Goal: Task Accomplishment & Management: Manage account settings

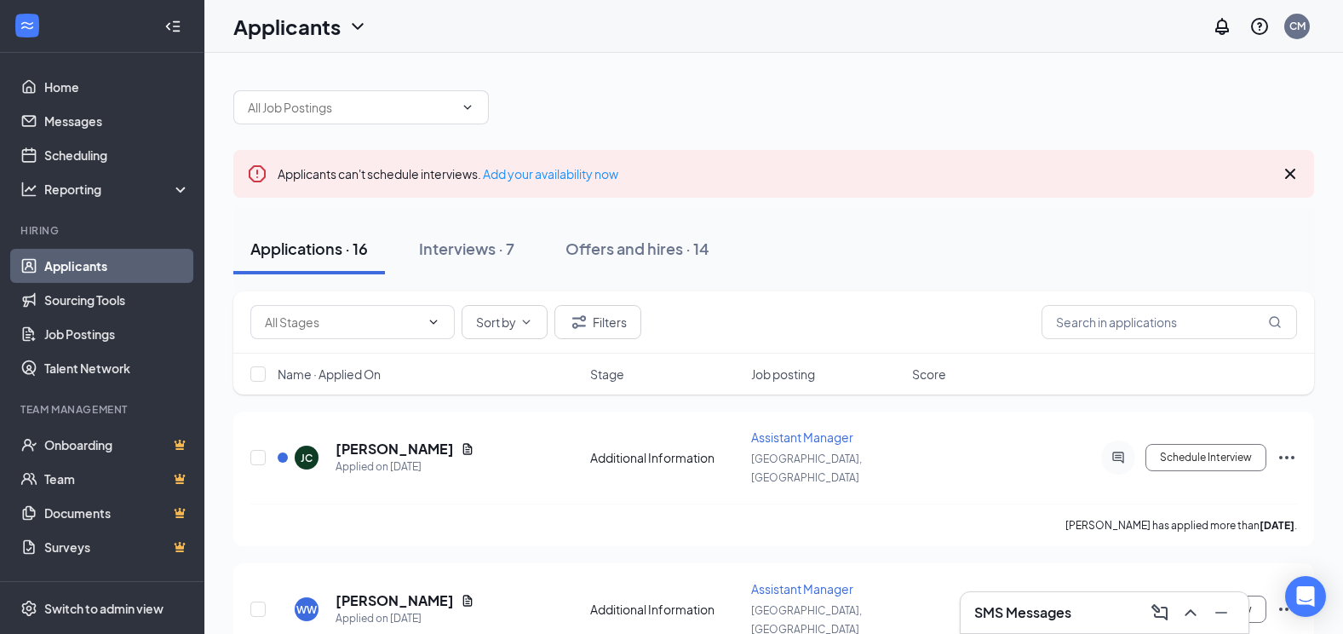
click at [1294, 175] on icon "Cross" at bounding box center [1290, 174] width 20 height 20
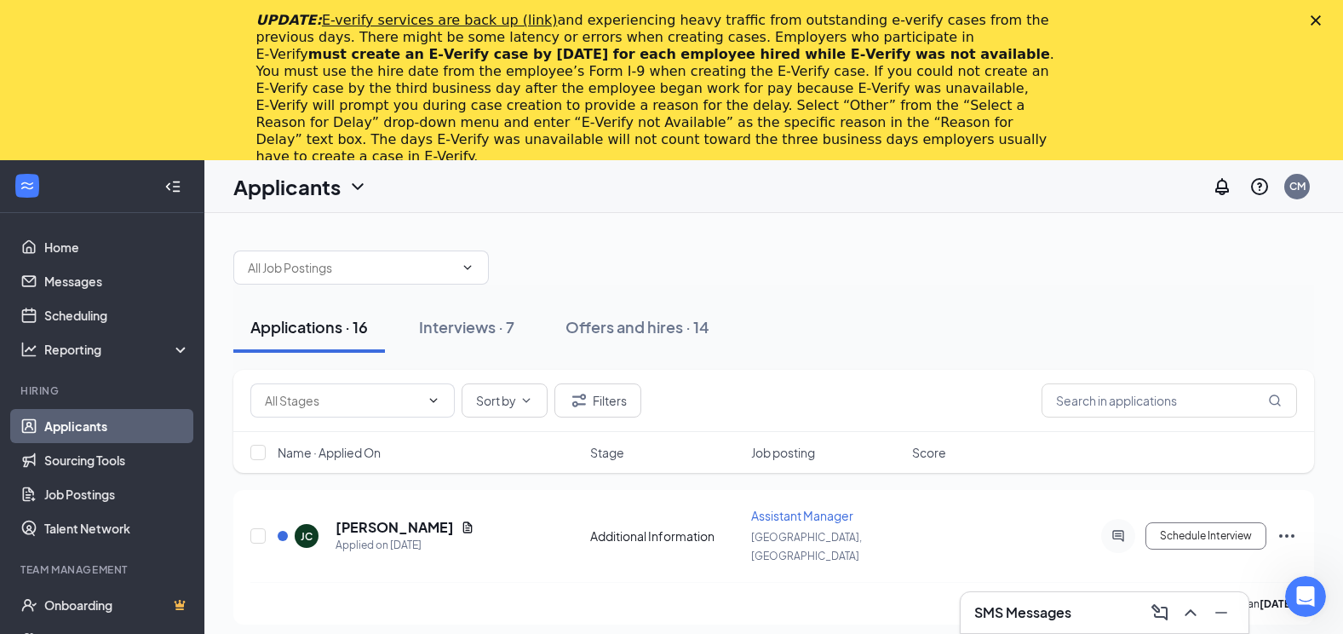
click at [1328, 25] on div "Close" at bounding box center [1319, 20] width 17 height 10
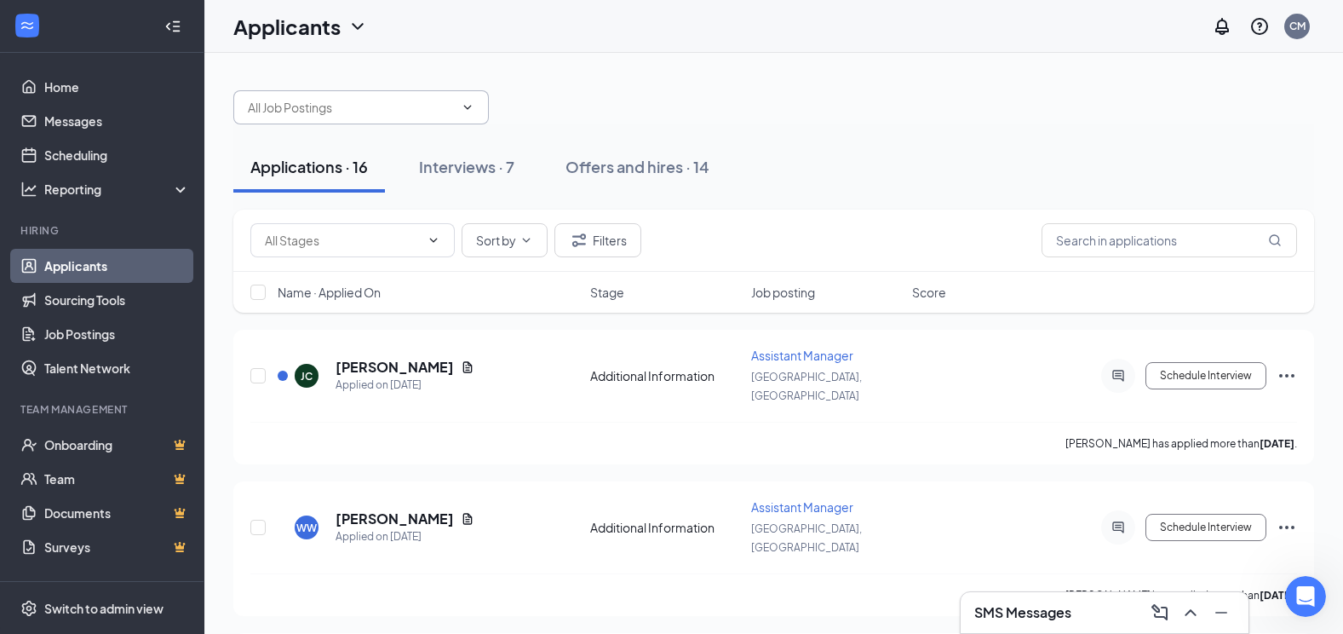
click at [466, 116] on span at bounding box center [360, 107] width 255 height 34
click at [565, 89] on div at bounding box center [773, 98] width 1081 height 51
click at [511, 175] on div "Interviews · 7" at bounding box center [466, 166] width 95 height 21
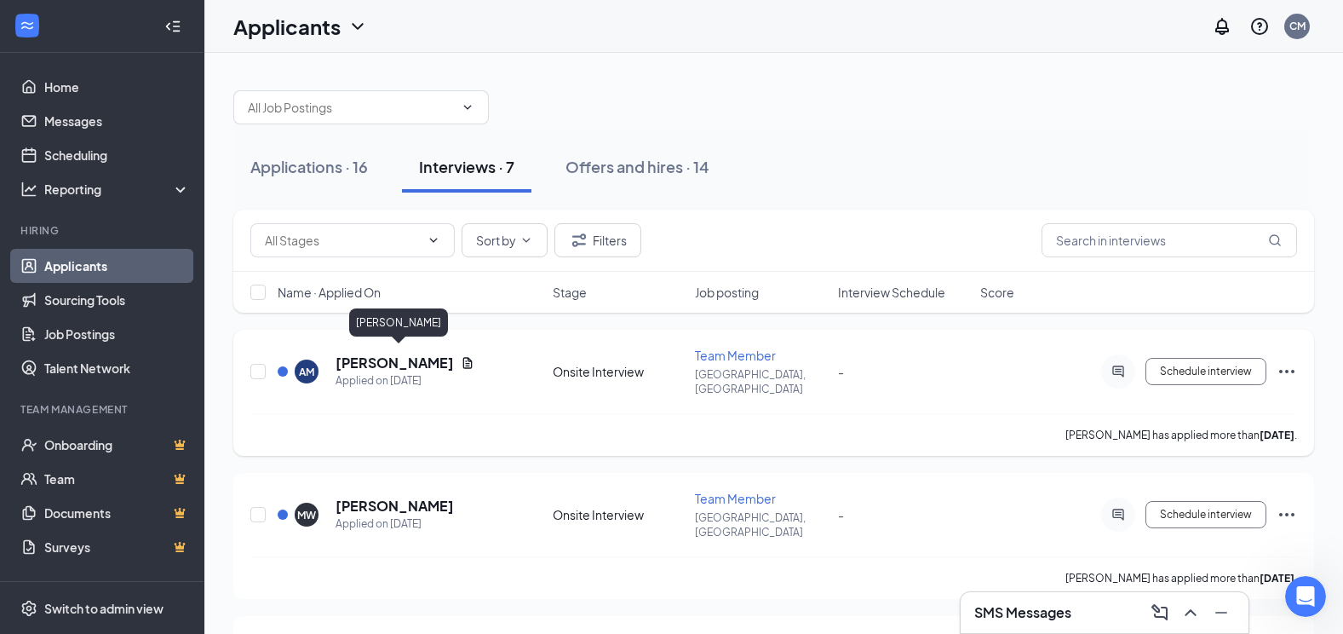
click at [421, 357] on h5 "[PERSON_NAME]" at bounding box center [395, 362] width 118 height 19
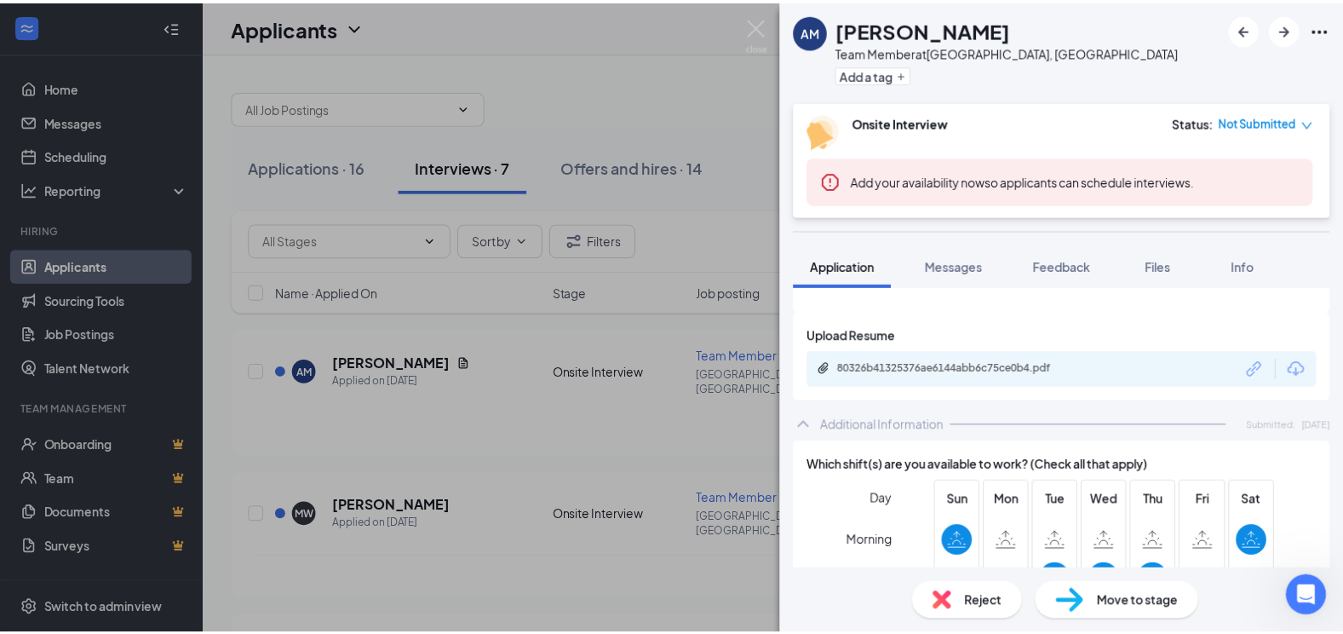
scroll to position [681, 0]
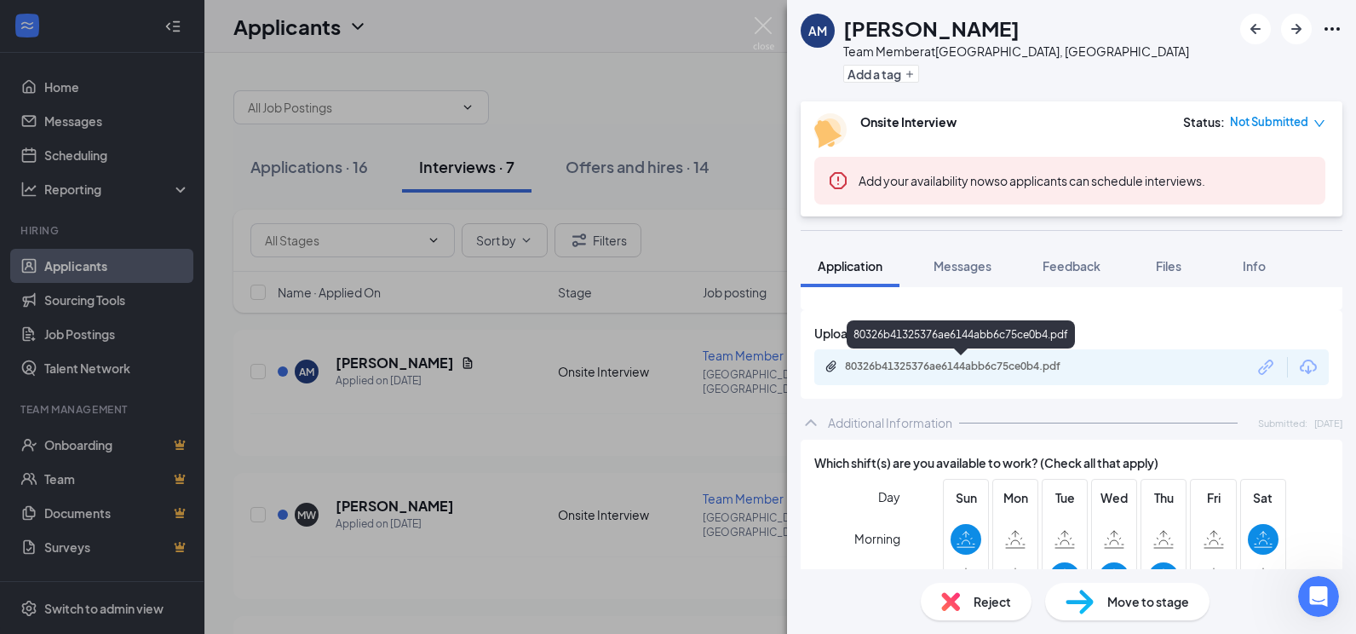
click at [894, 370] on div "80326b41325376ae6144abb6c75ce0b4.pdf" at bounding box center [964, 366] width 238 height 14
click at [765, 22] on img at bounding box center [763, 33] width 21 height 33
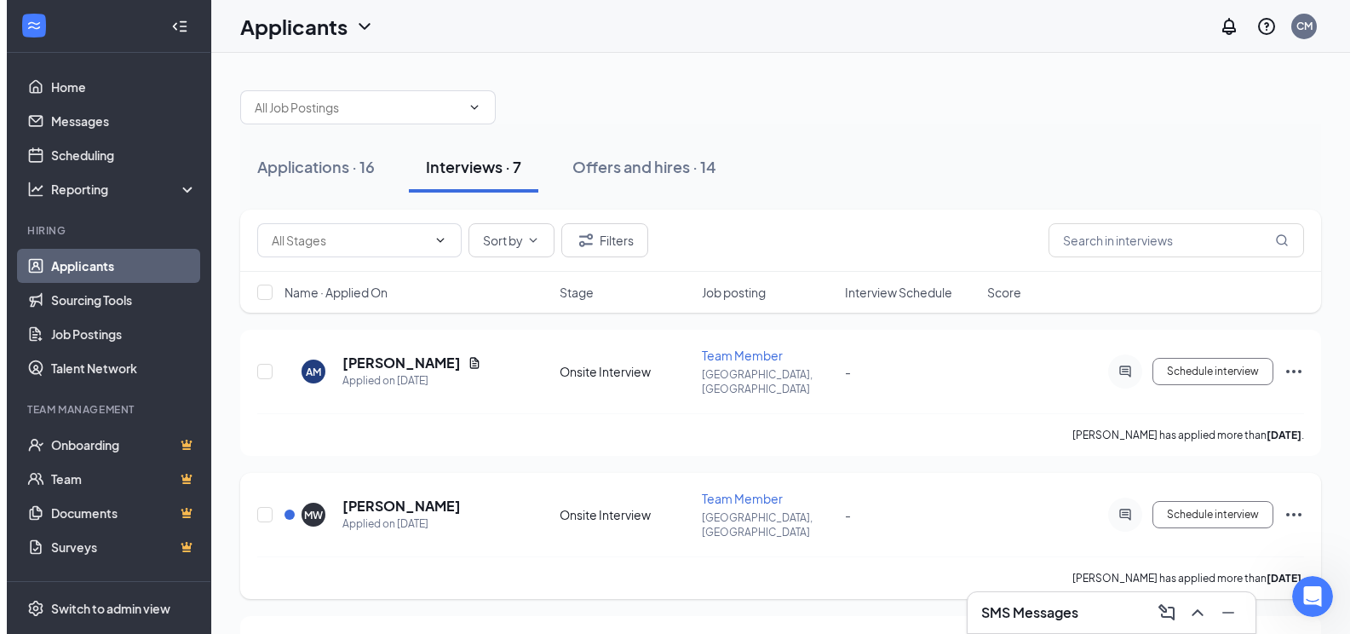
scroll to position [85, 0]
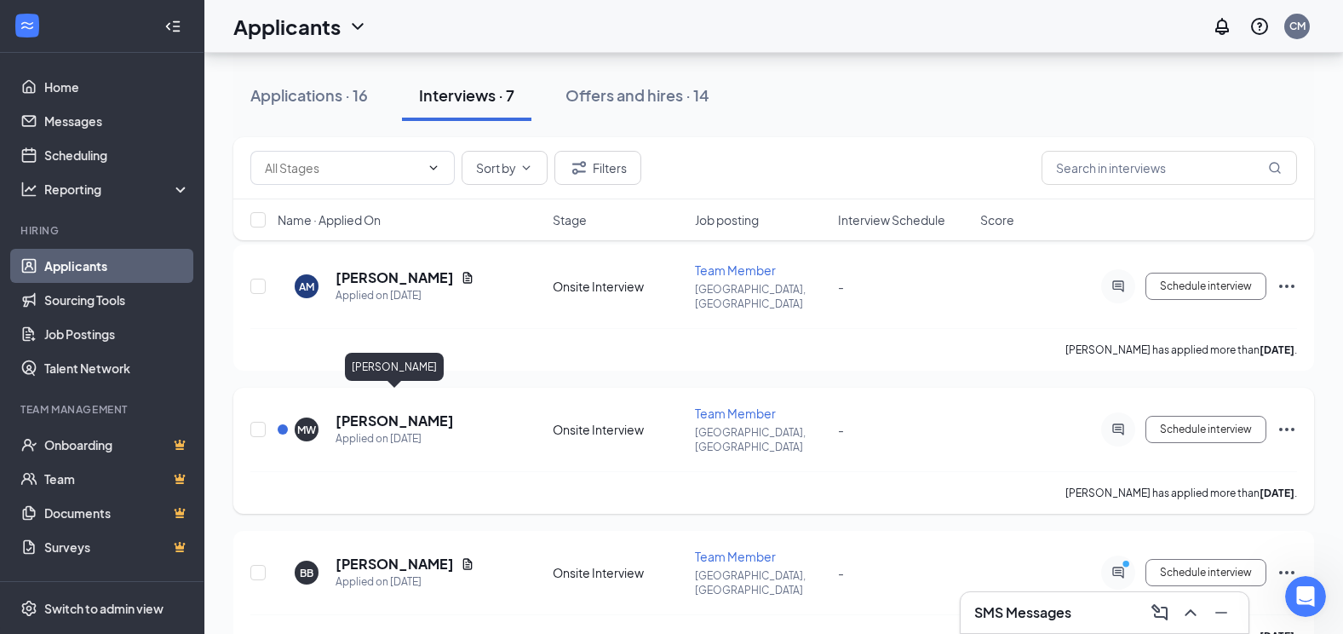
click at [439, 411] on h5 "[PERSON_NAME]" at bounding box center [395, 420] width 118 height 19
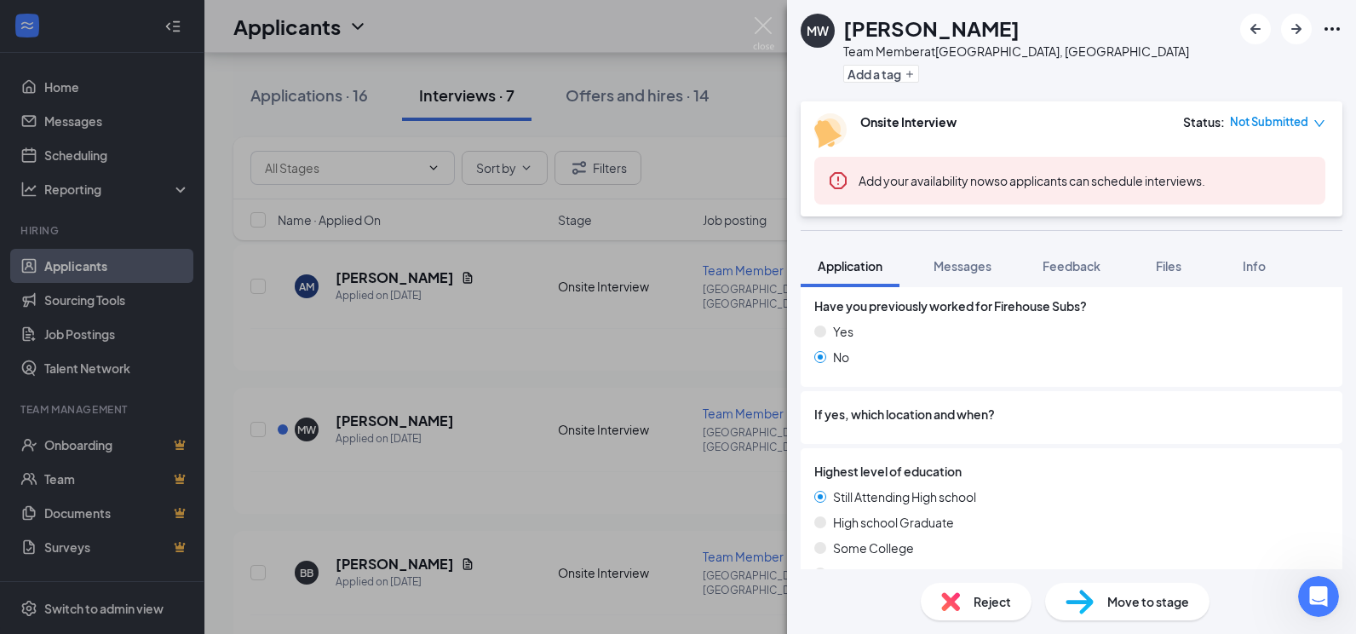
scroll to position [937, 0]
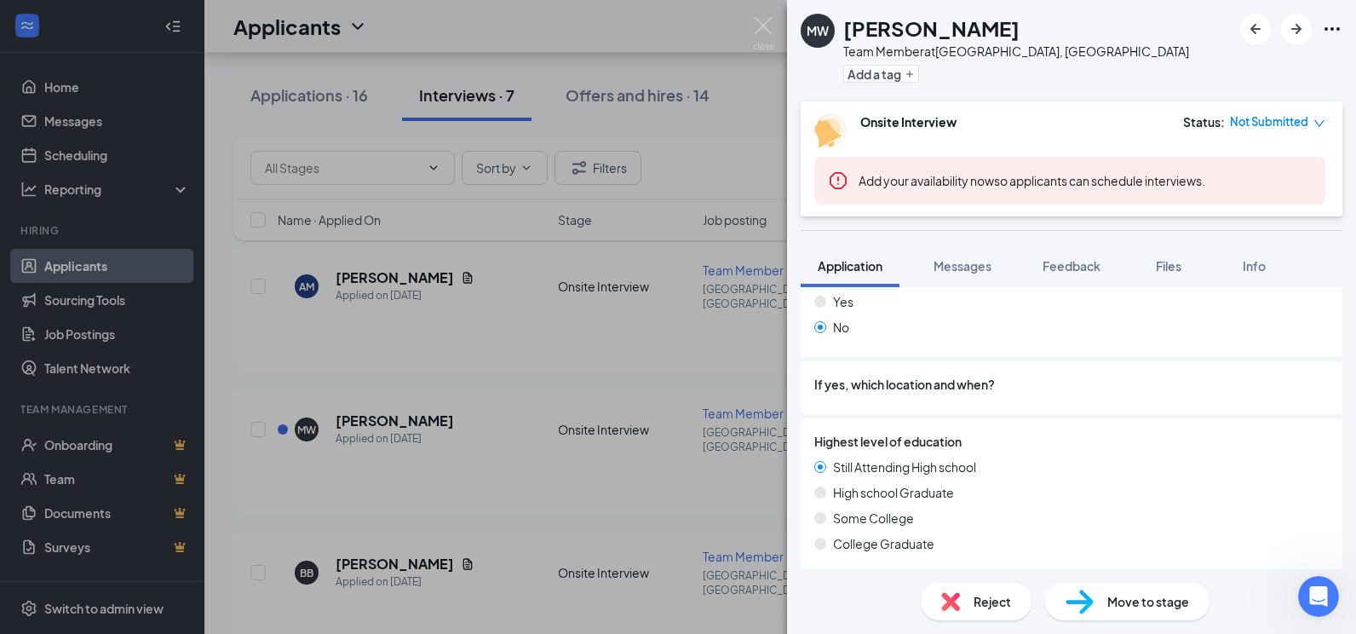
click at [758, 18] on img at bounding box center [763, 33] width 21 height 33
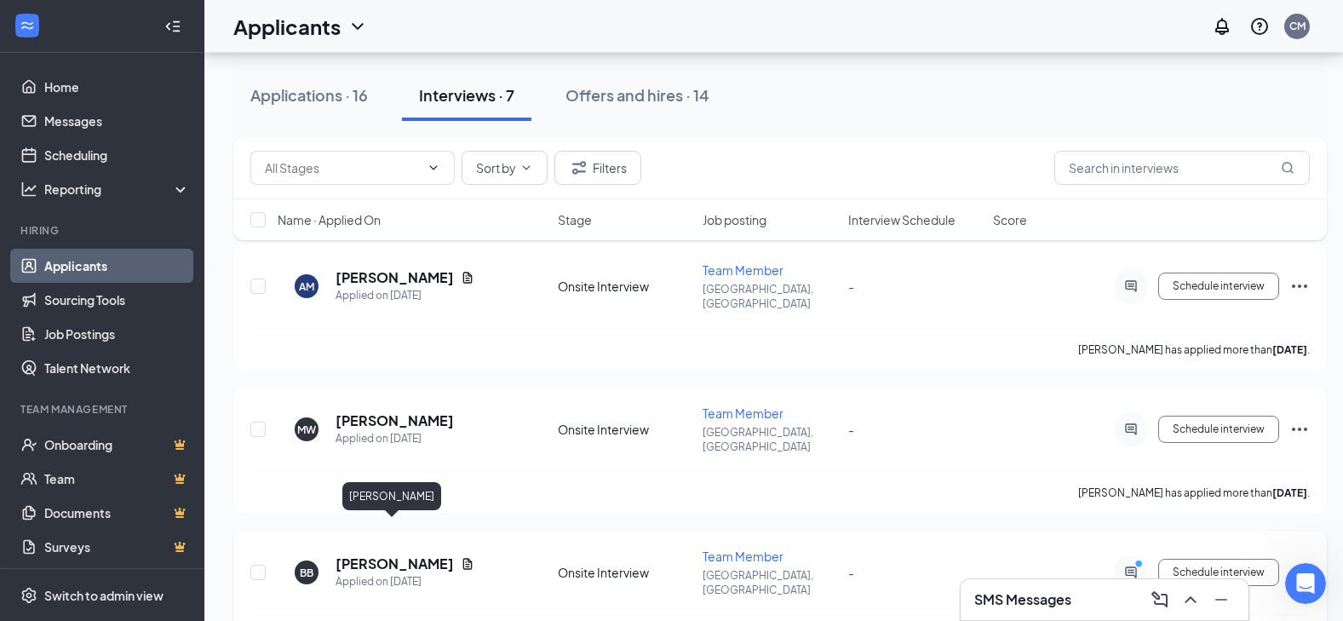
click at [382, 554] on h5 "[PERSON_NAME]" at bounding box center [395, 563] width 118 height 19
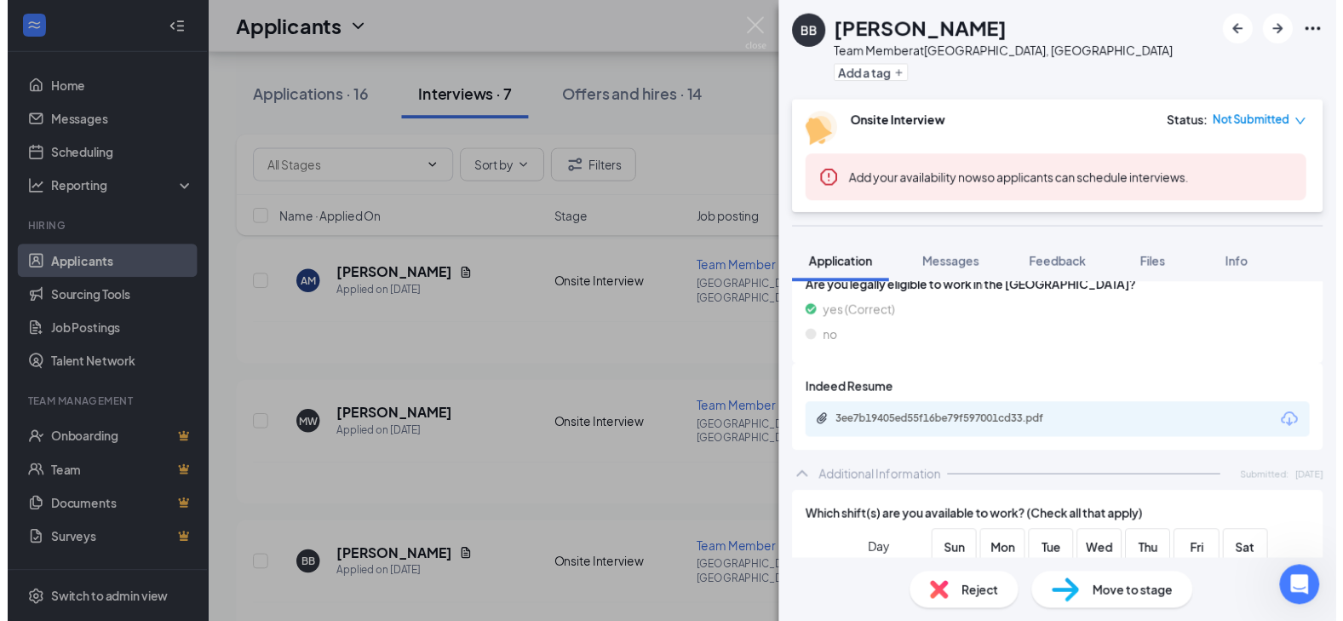
scroll to position [511, 0]
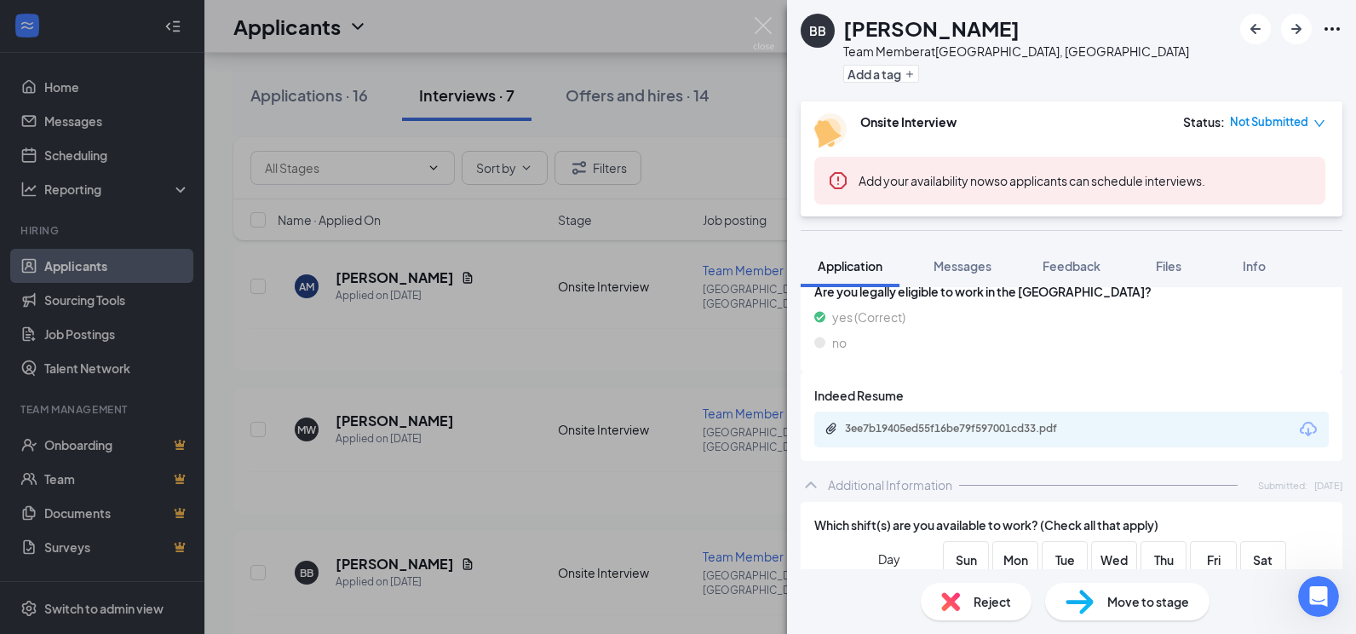
click at [951, 439] on div "3ee7b19405ed55f16be79f597001cd33.pdf" at bounding box center [1071, 429] width 514 height 36
click at [948, 424] on div "3ee7b19405ed55f16be79f597001cd33.pdf" at bounding box center [964, 429] width 238 height 14
click at [692, 72] on div "BB [PERSON_NAME] Team Member at [GEOGRAPHIC_DATA], [GEOGRAPHIC_DATA] Add a tag …" at bounding box center [678, 317] width 1356 height 634
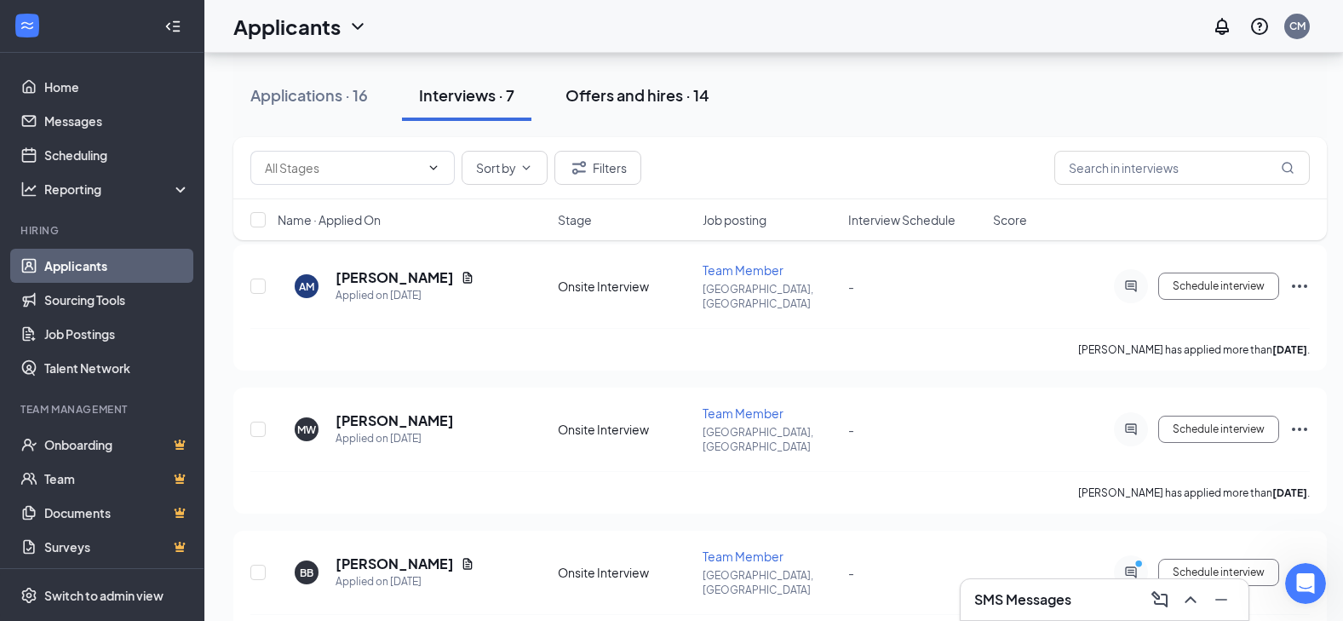
click at [585, 104] on div "Offers and hires · 14" at bounding box center [637, 94] width 144 height 21
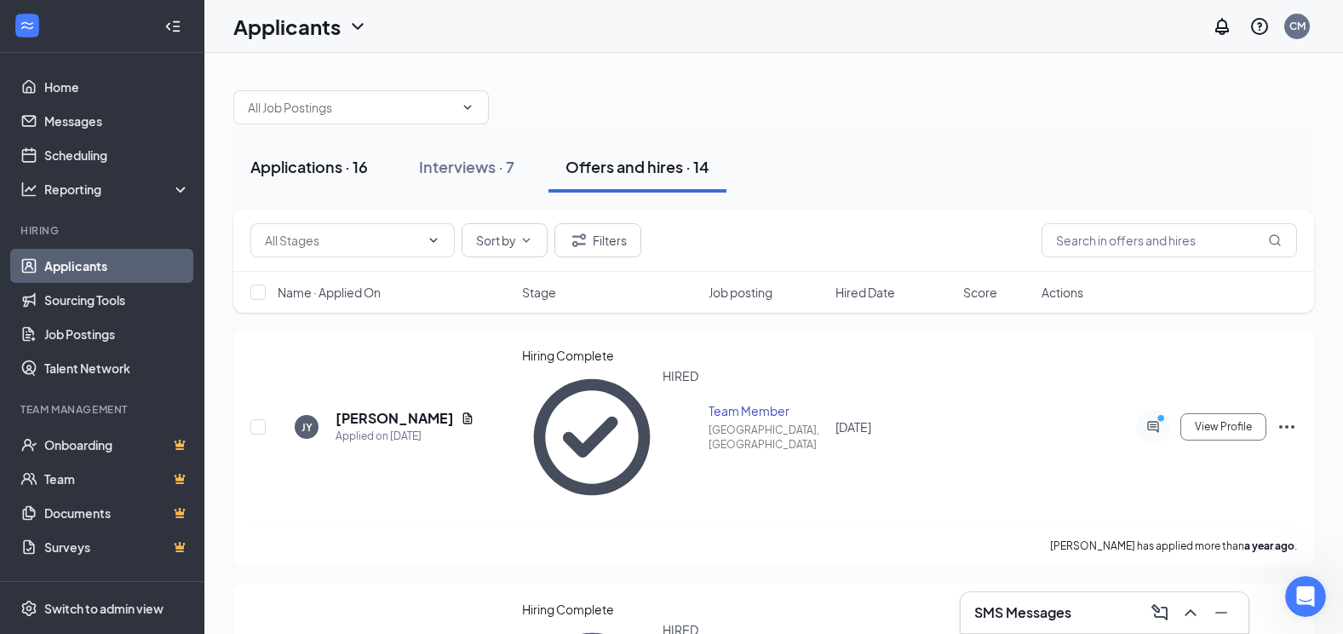
click at [338, 169] on div "Applications · 16" at bounding box center [309, 166] width 118 height 21
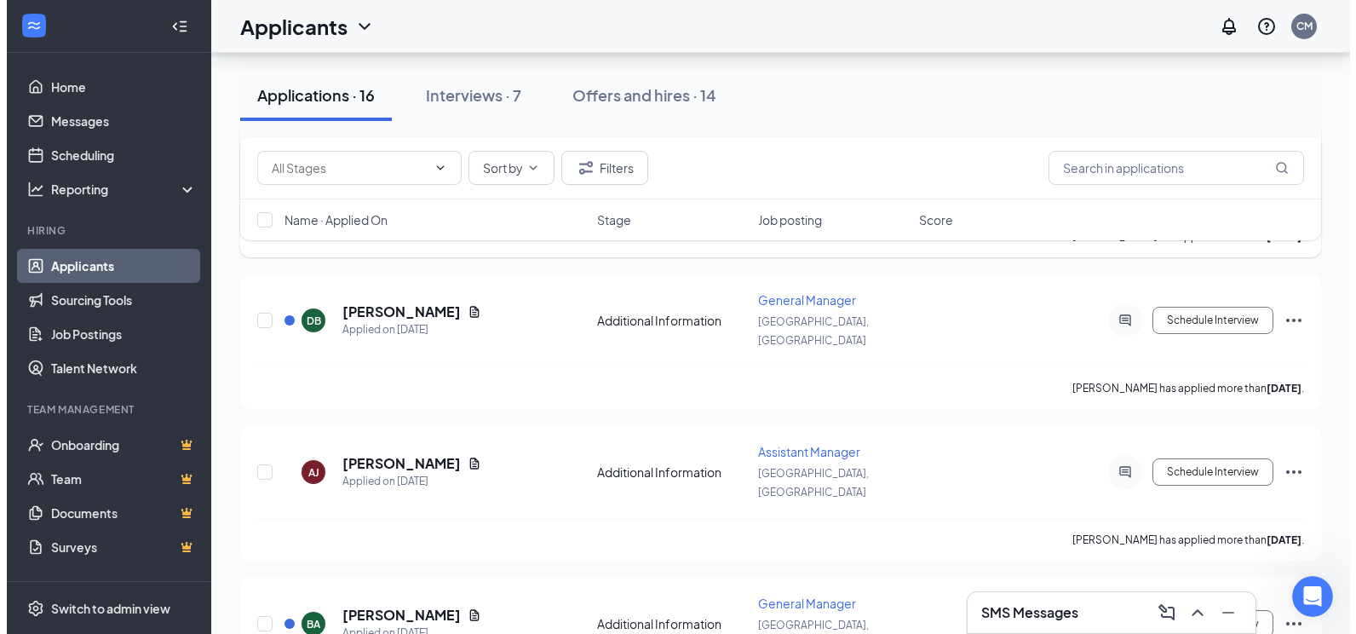
scroll to position [852, 0]
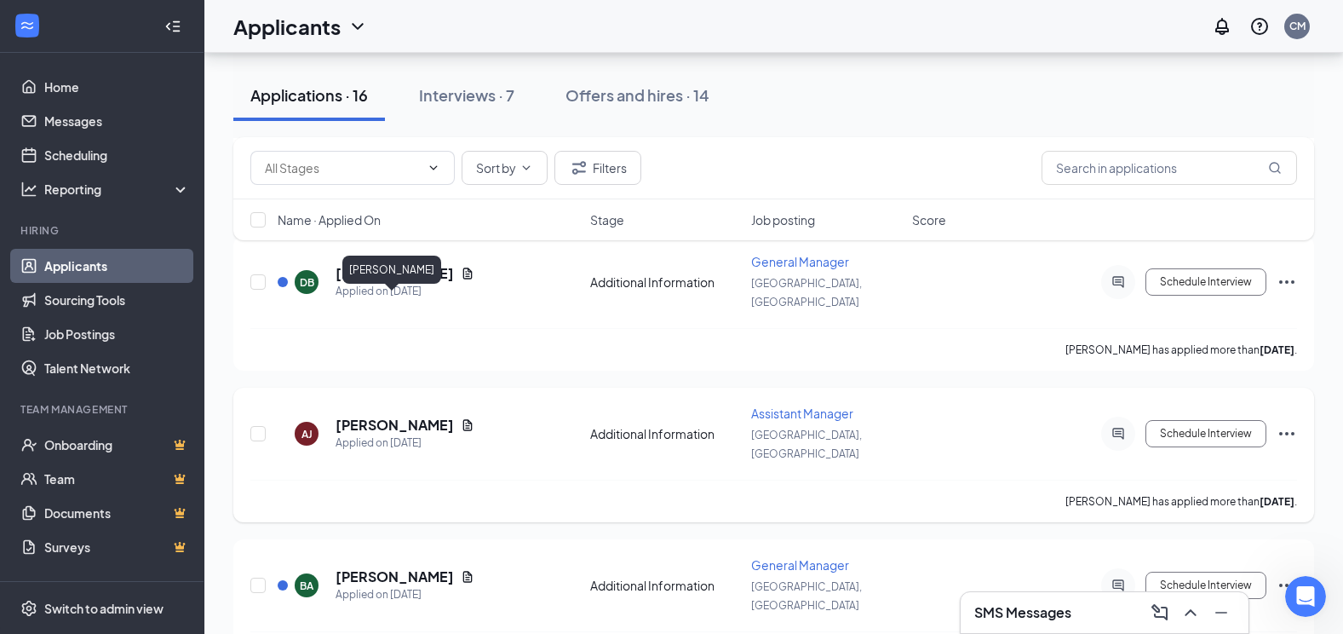
click at [381, 416] on h5 "[PERSON_NAME]" at bounding box center [395, 425] width 118 height 19
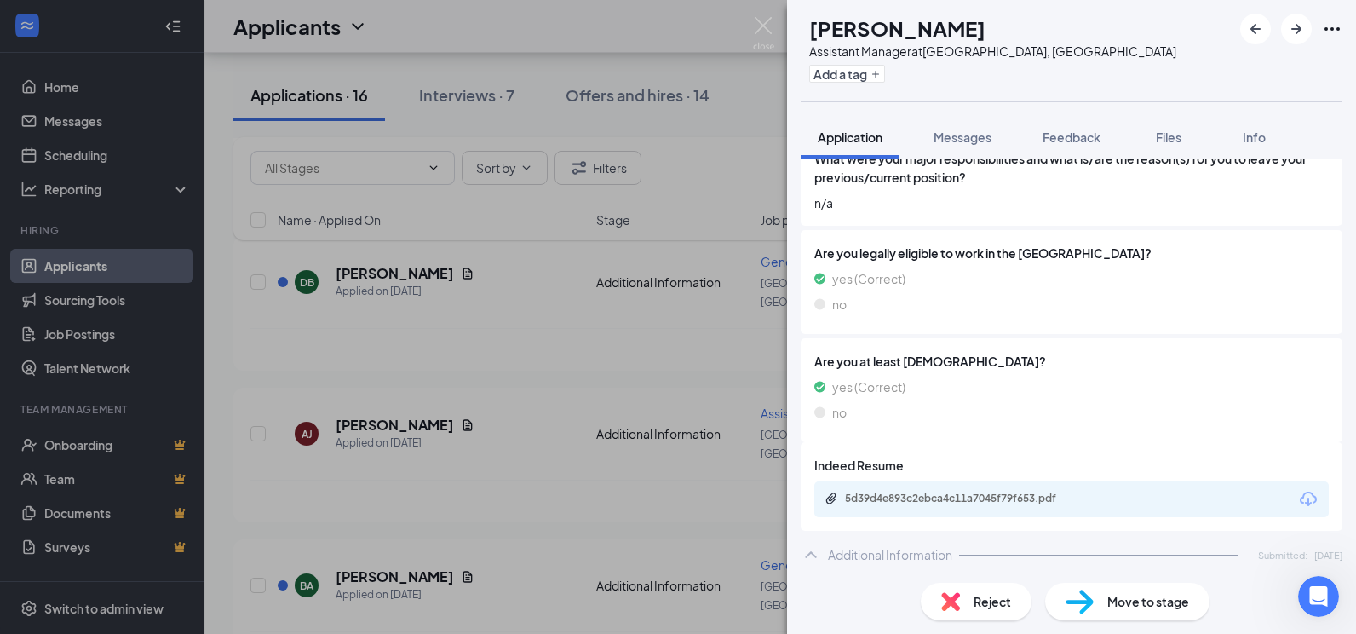
scroll to position [1040, 0]
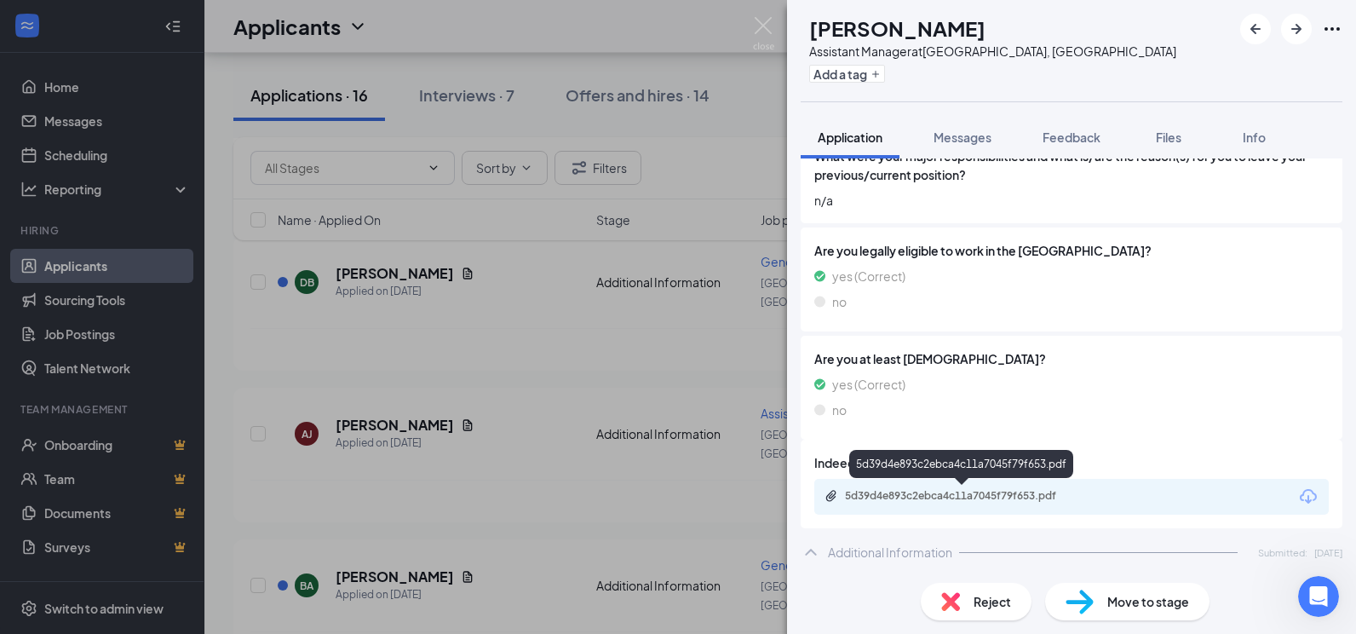
click at [921, 496] on div "5d39d4e893c2ebca4c11a7045f79f653.pdf" at bounding box center [964, 496] width 238 height 14
click at [996, 499] on div "5d39d4e893c2ebca4c11a7045f79f653.pdf" at bounding box center [964, 496] width 238 height 14
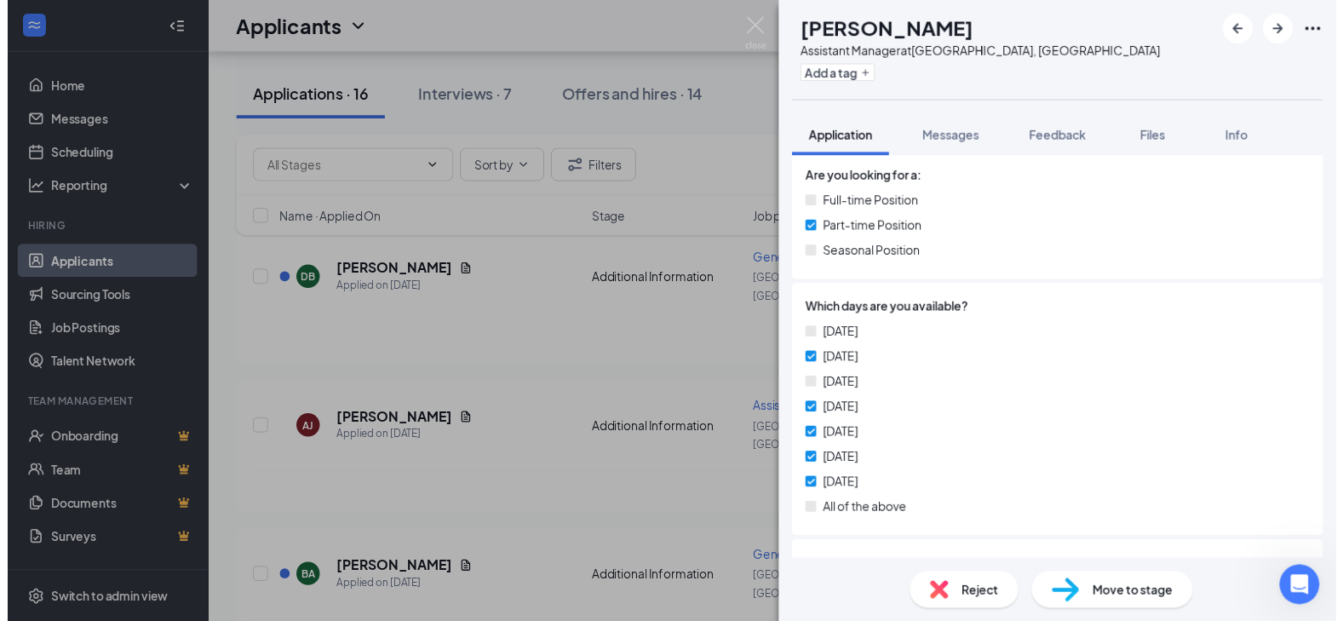
scroll to position [353, 0]
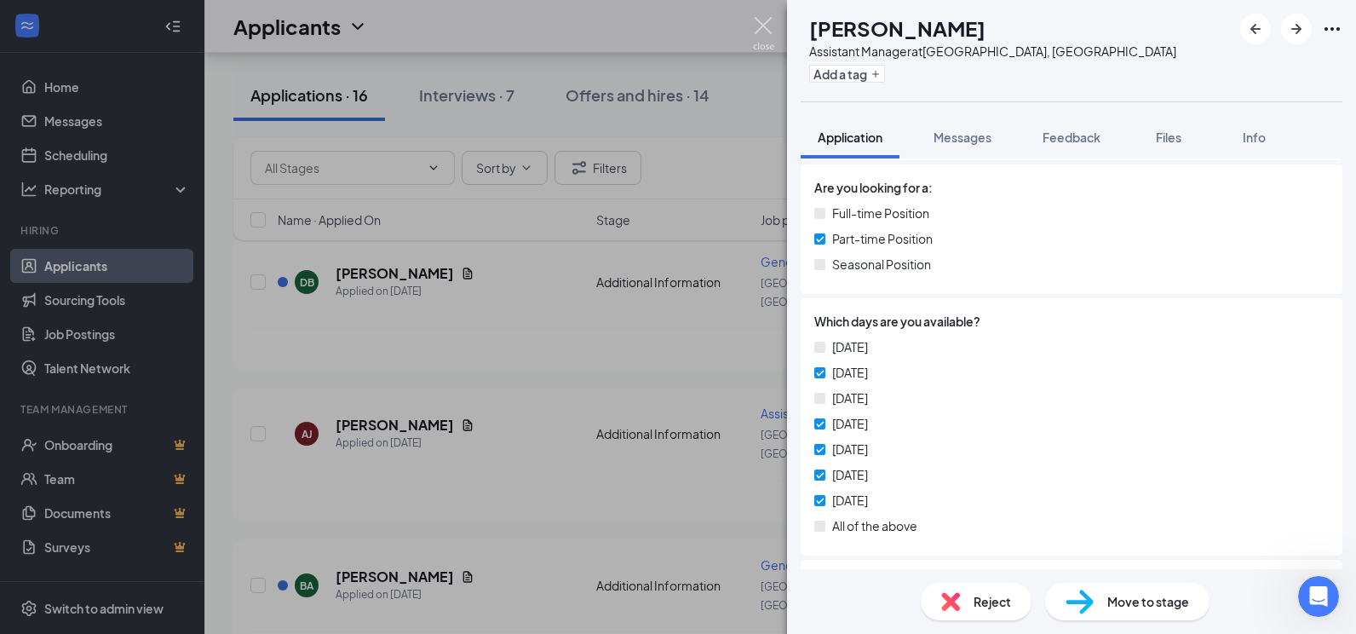
click at [770, 33] on img at bounding box center [763, 33] width 21 height 33
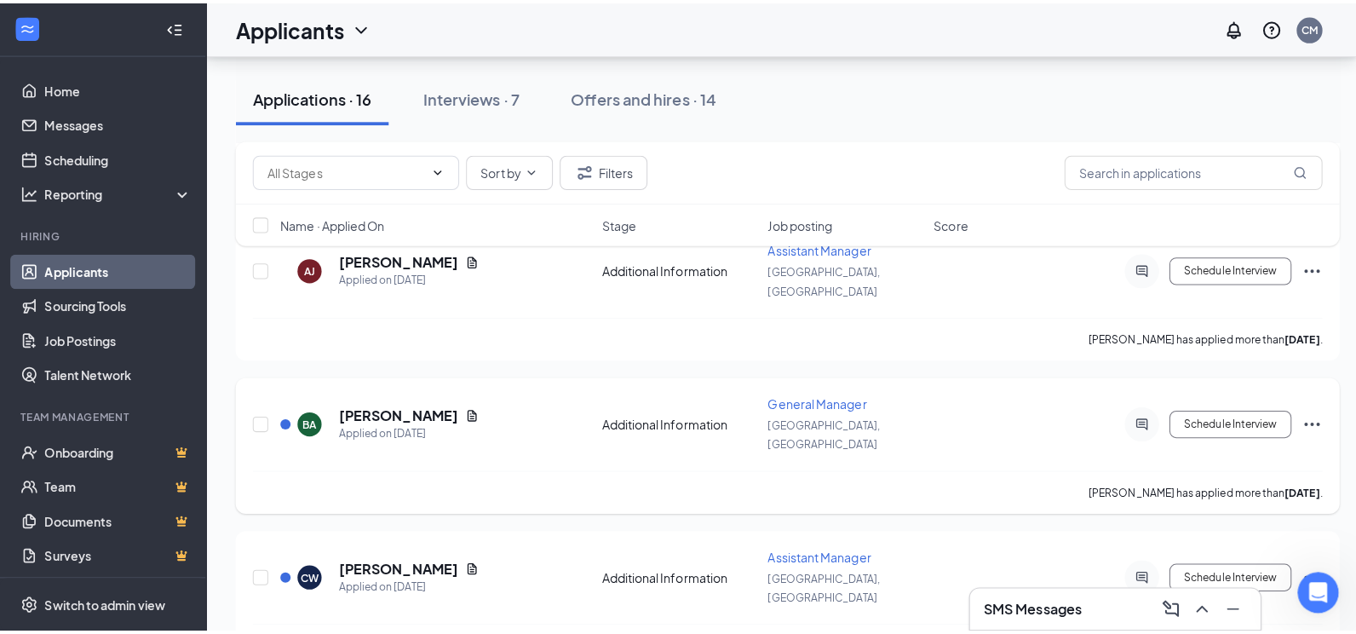
scroll to position [1022, 0]
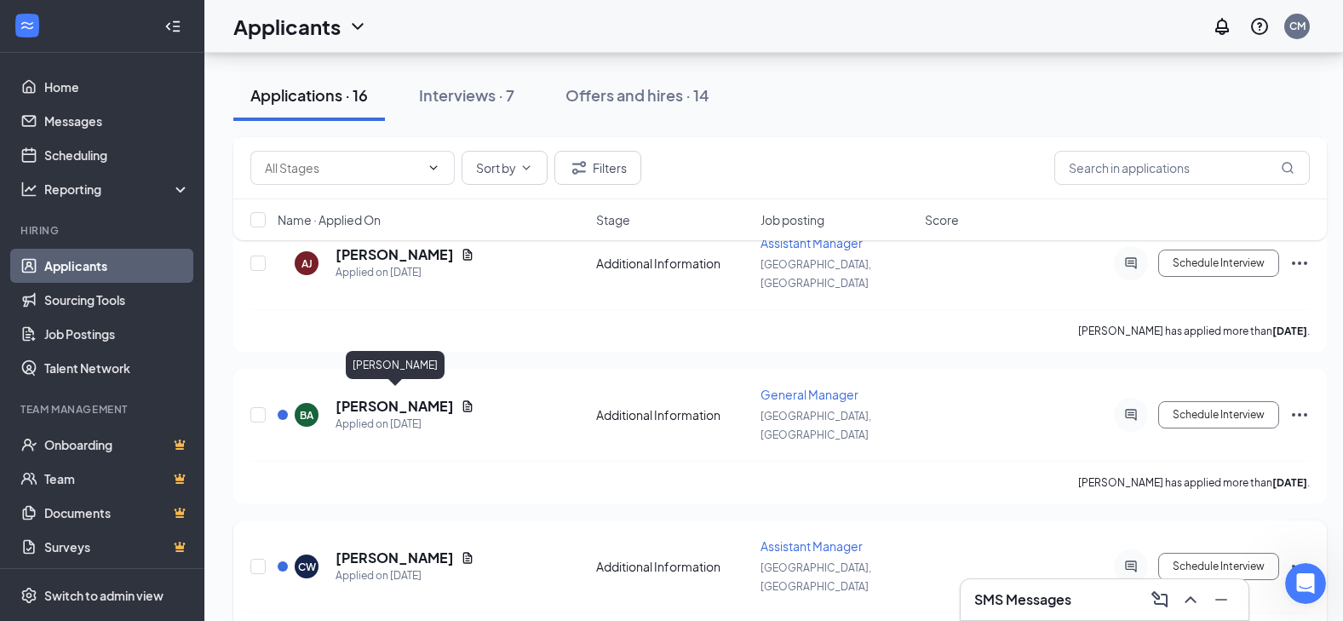
click at [437, 548] on h5 "[PERSON_NAME]" at bounding box center [395, 557] width 118 height 19
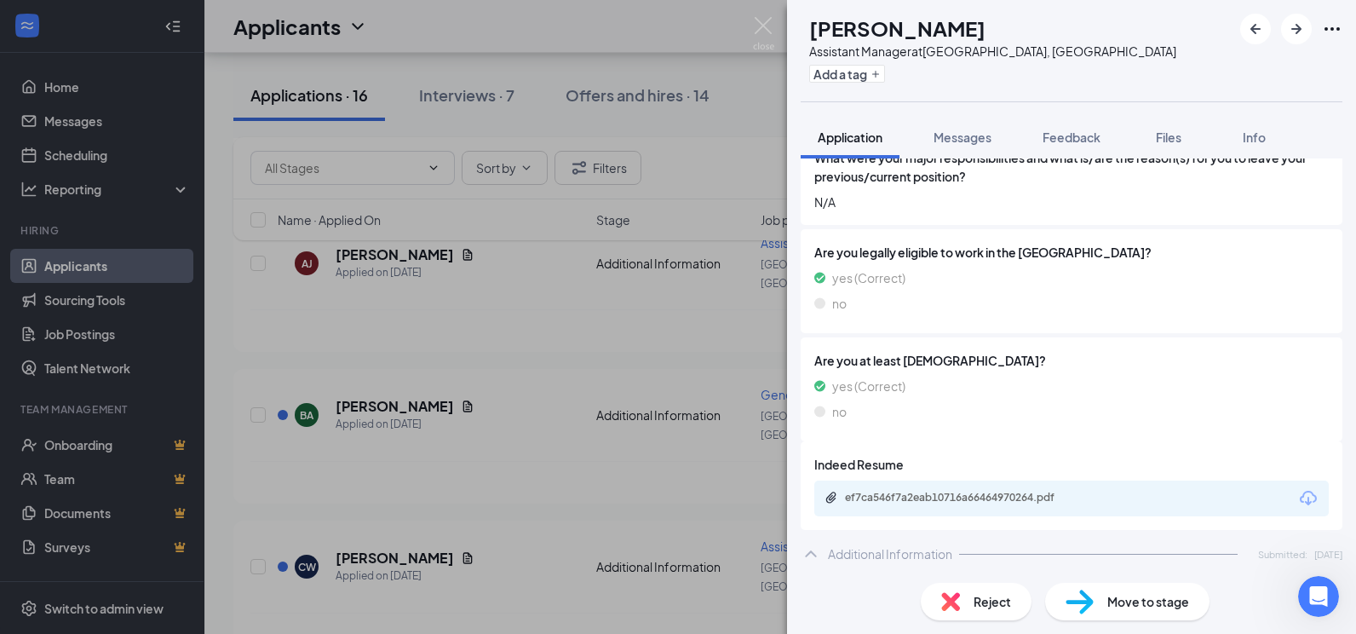
scroll to position [1040, 0]
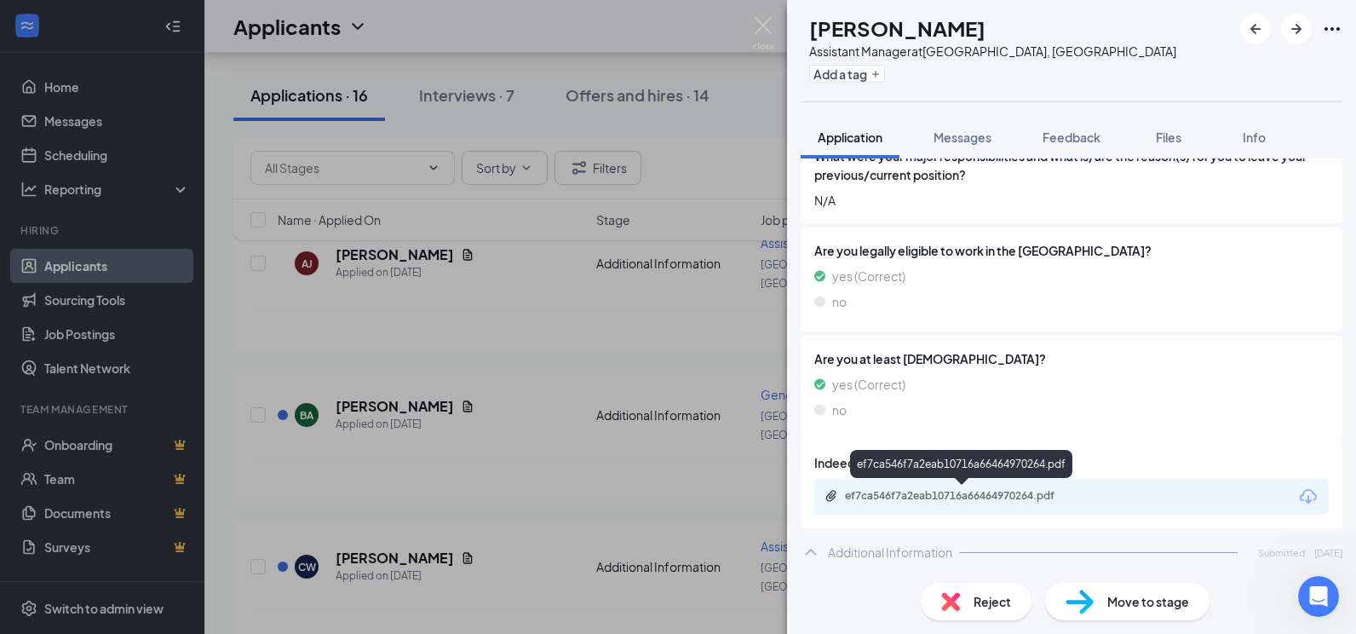
click at [960, 496] on div "ef7ca546f7a2eab10716a66464970264.pdf" at bounding box center [964, 496] width 238 height 14
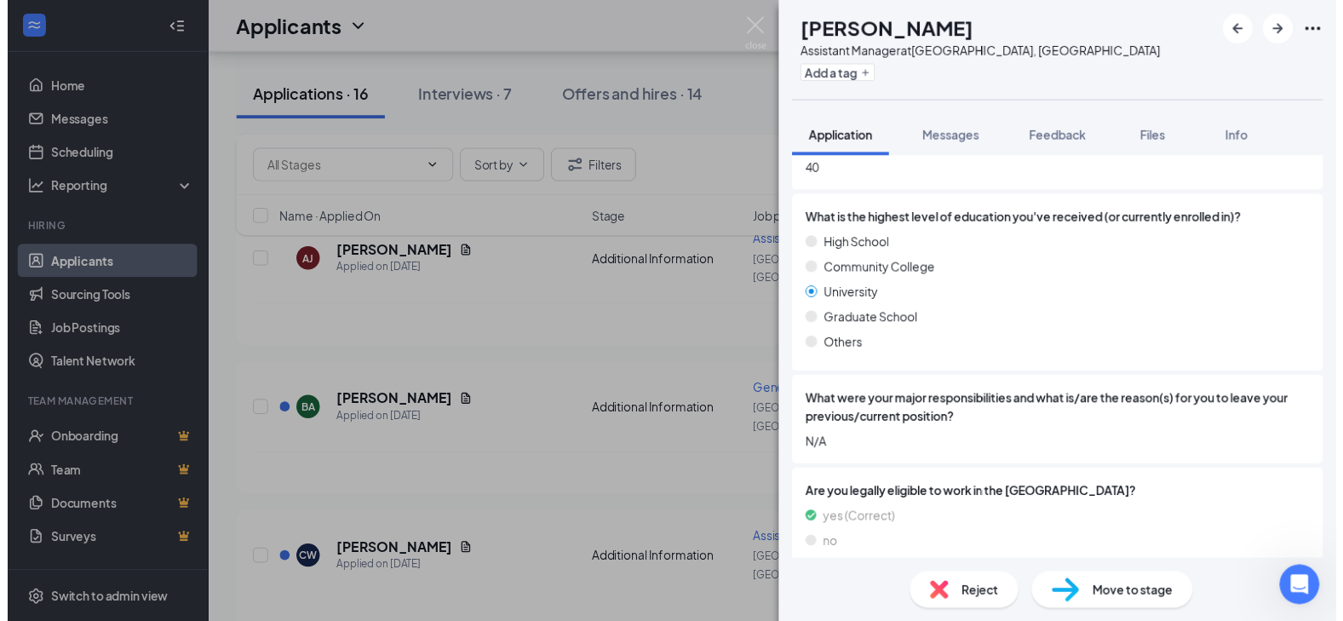
scroll to position [699, 0]
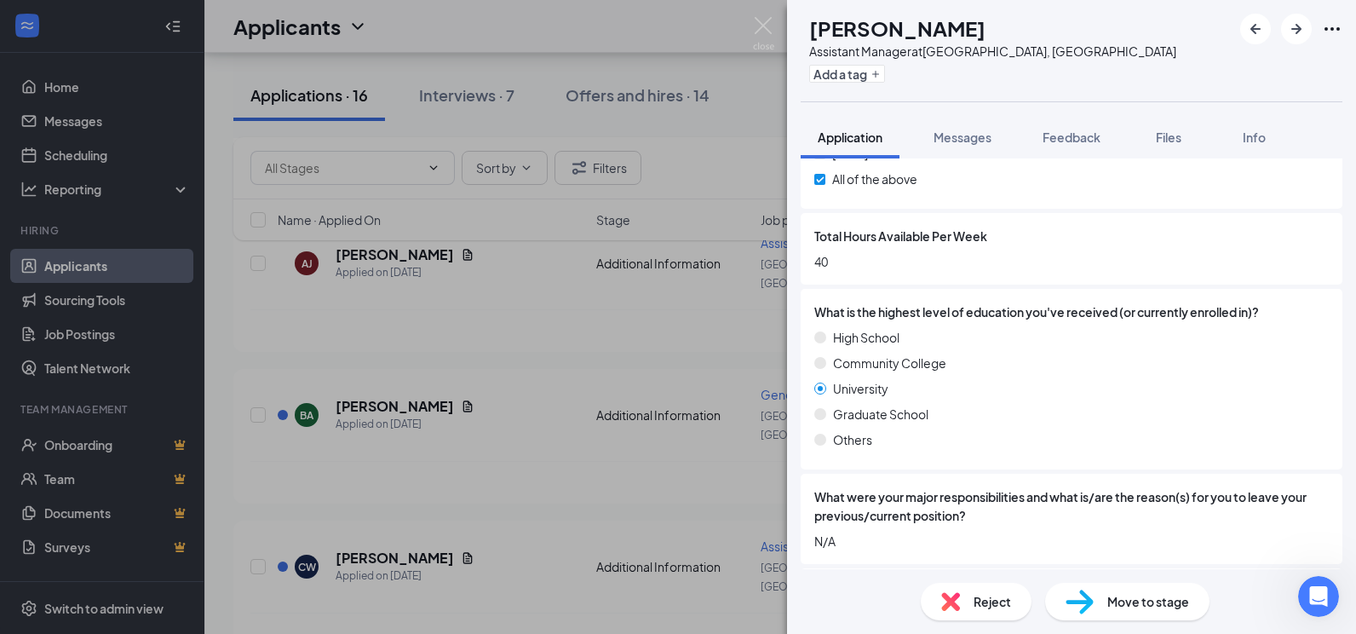
click at [769, 25] on img at bounding box center [763, 33] width 21 height 33
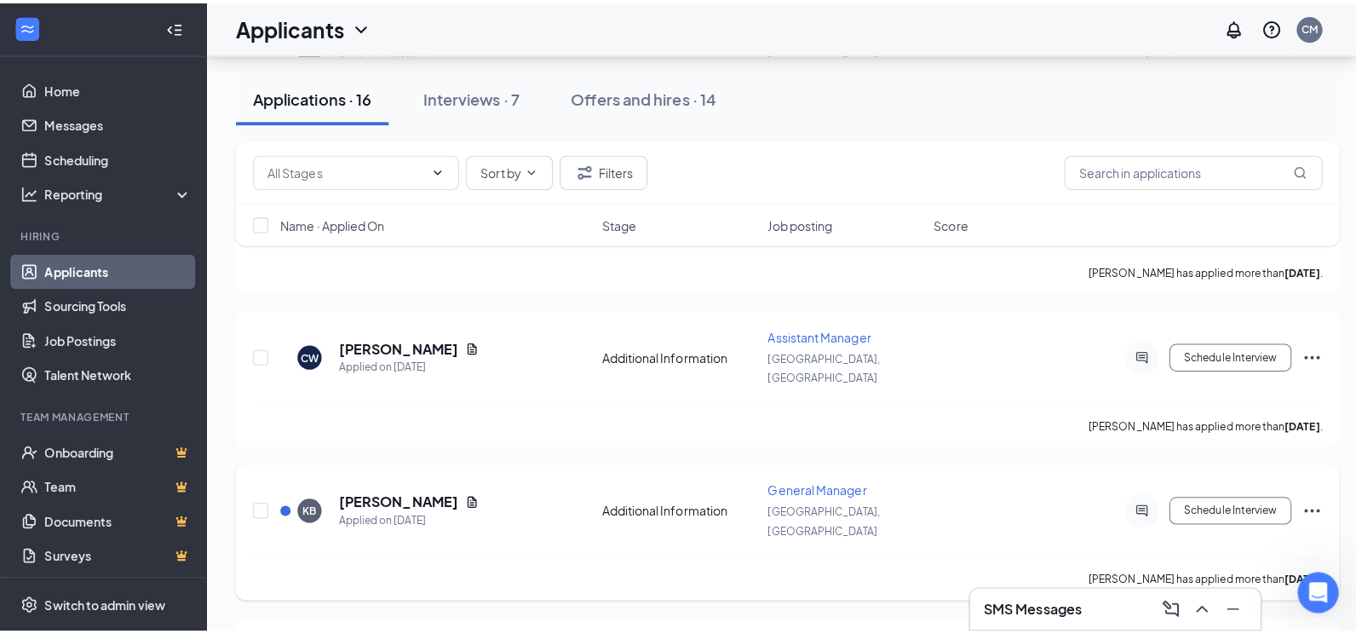
scroll to position [1363, 0]
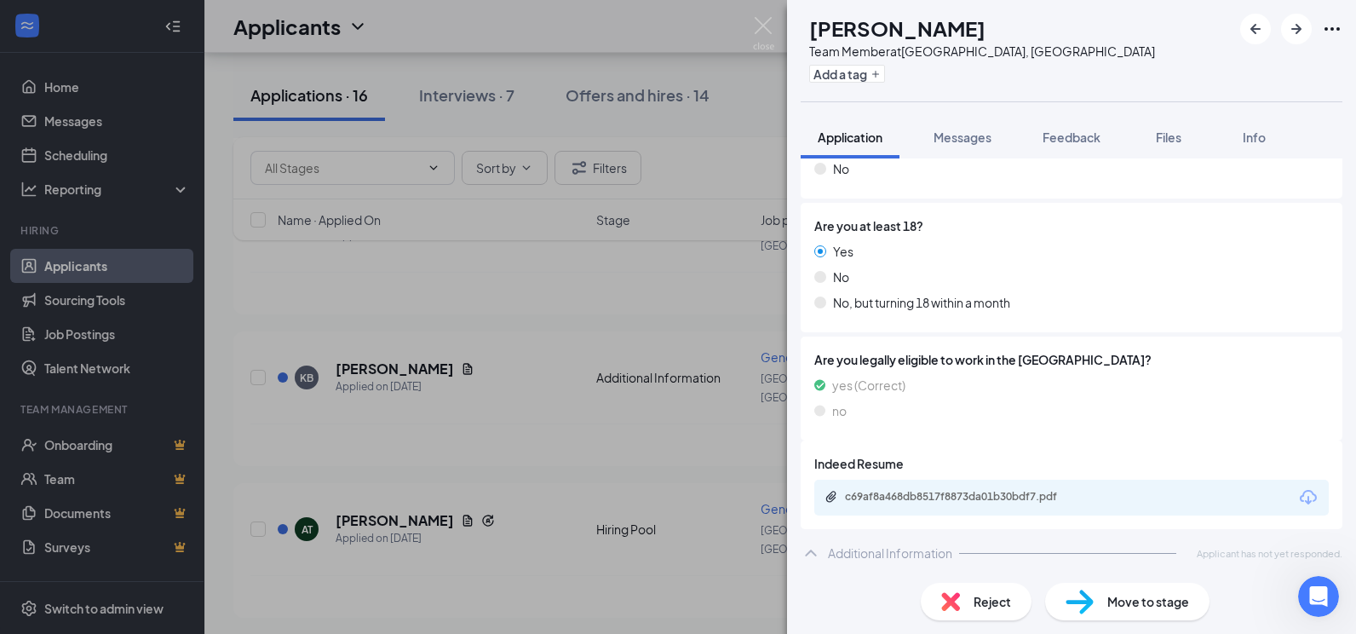
scroll to position [315, 0]
click at [867, 497] on div "c69af8a468db8517f8873da01b30bdf7.pdf" at bounding box center [964, 496] width 238 height 14
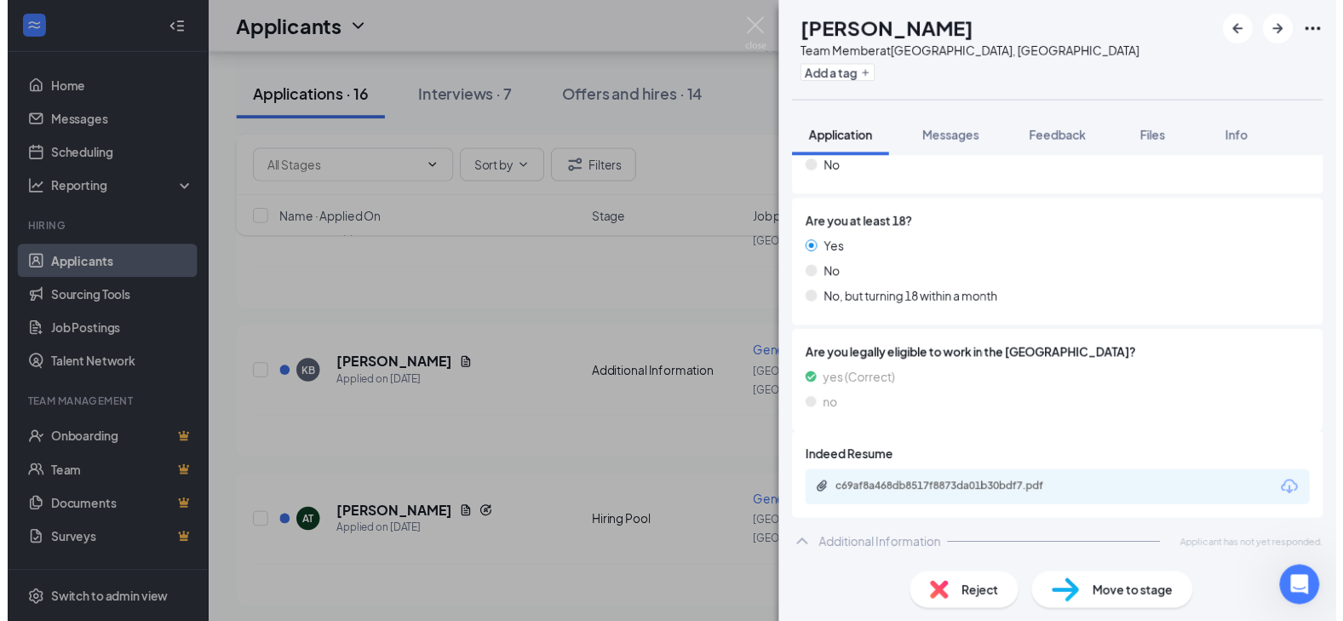
scroll to position [309, 0]
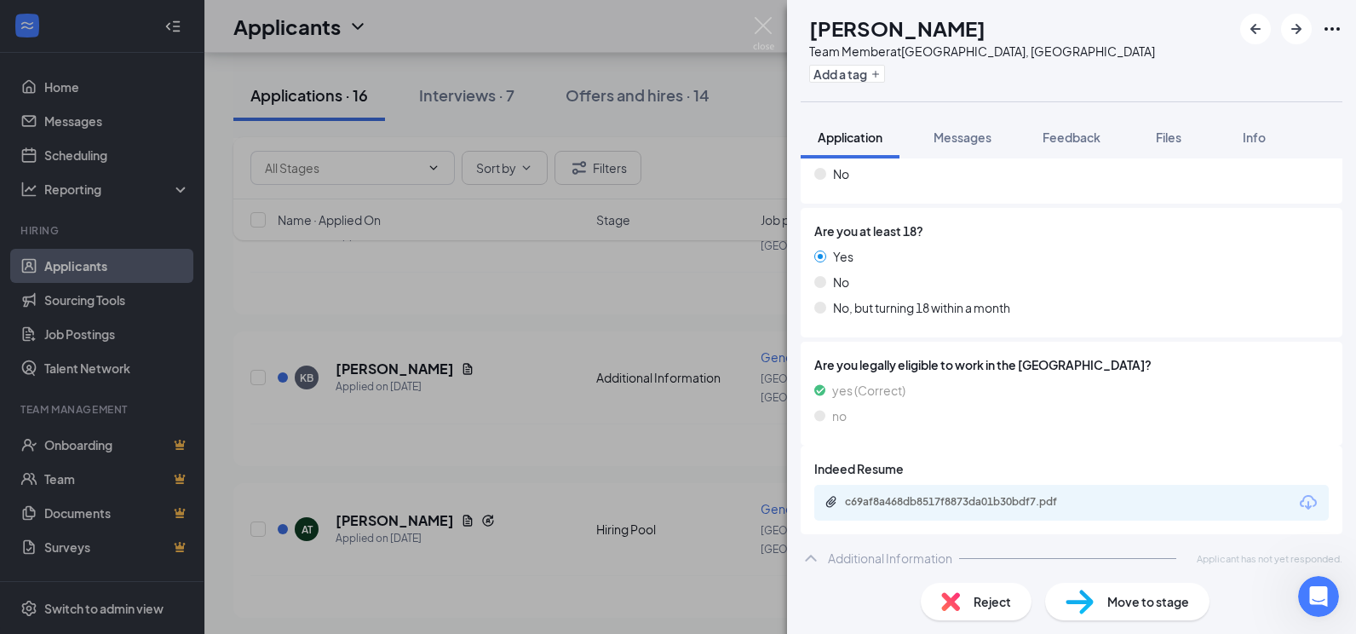
click at [775, 36] on div "[PERSON_NAME] Team Member at [GEOGRAPHIC_DATA], [GEOGRAPHIC_DATA] Add a tag App…" at bounding box center [678, 317] width 1356 height 634
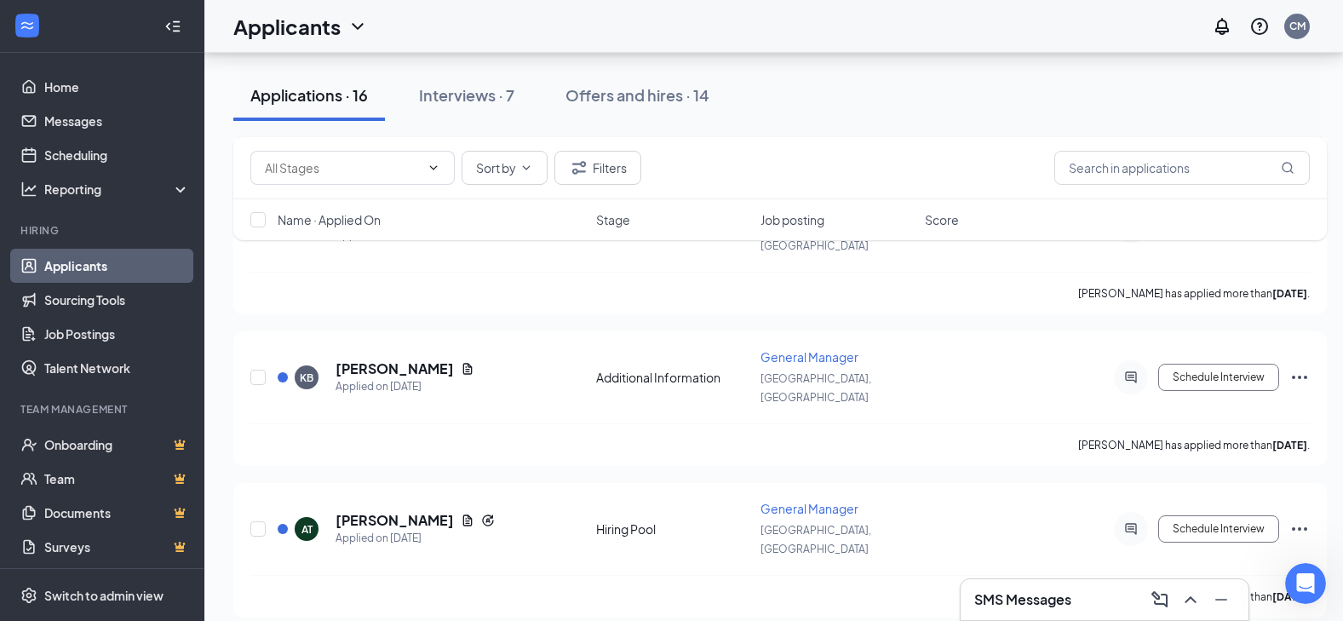
click at [770, 40] on div "Applicants CM" at bounding box center [773, 26] width 1139 height 53
click at [498, 92] on div "Interviews · 7" at bounding box center [466, 94] width 95 height 21
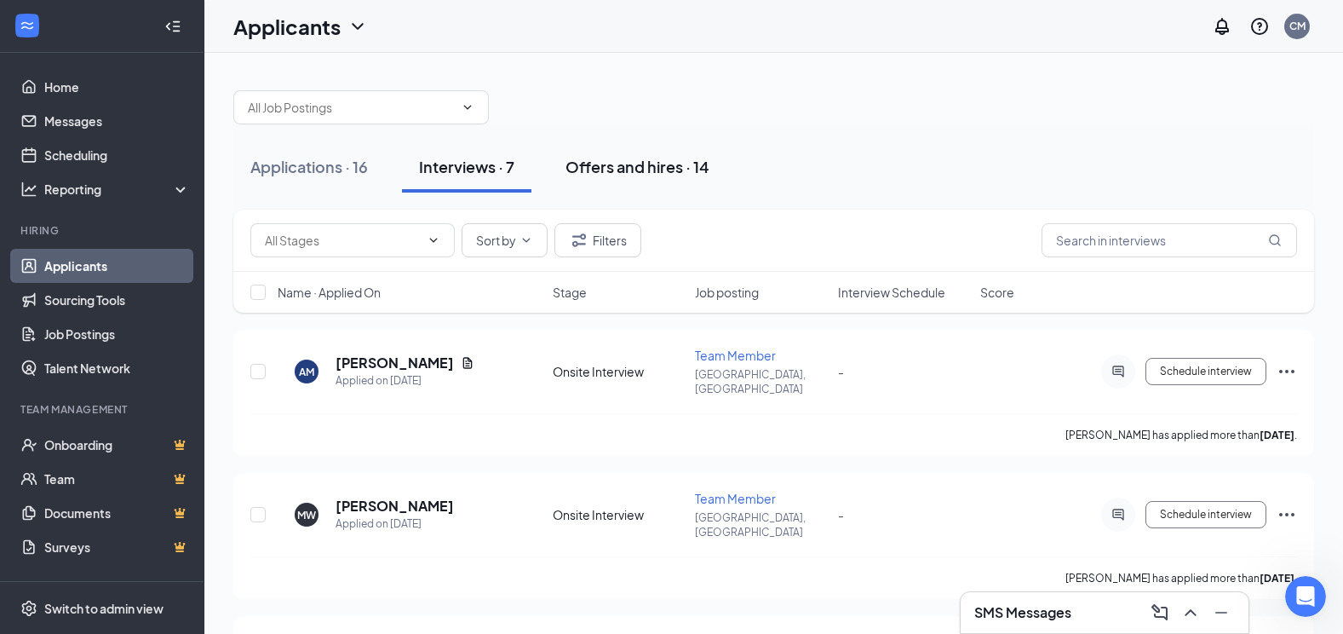
click at [639, 164] on div "Offers and hires · 14" at bounding box center [637, 166] width 144 height 21
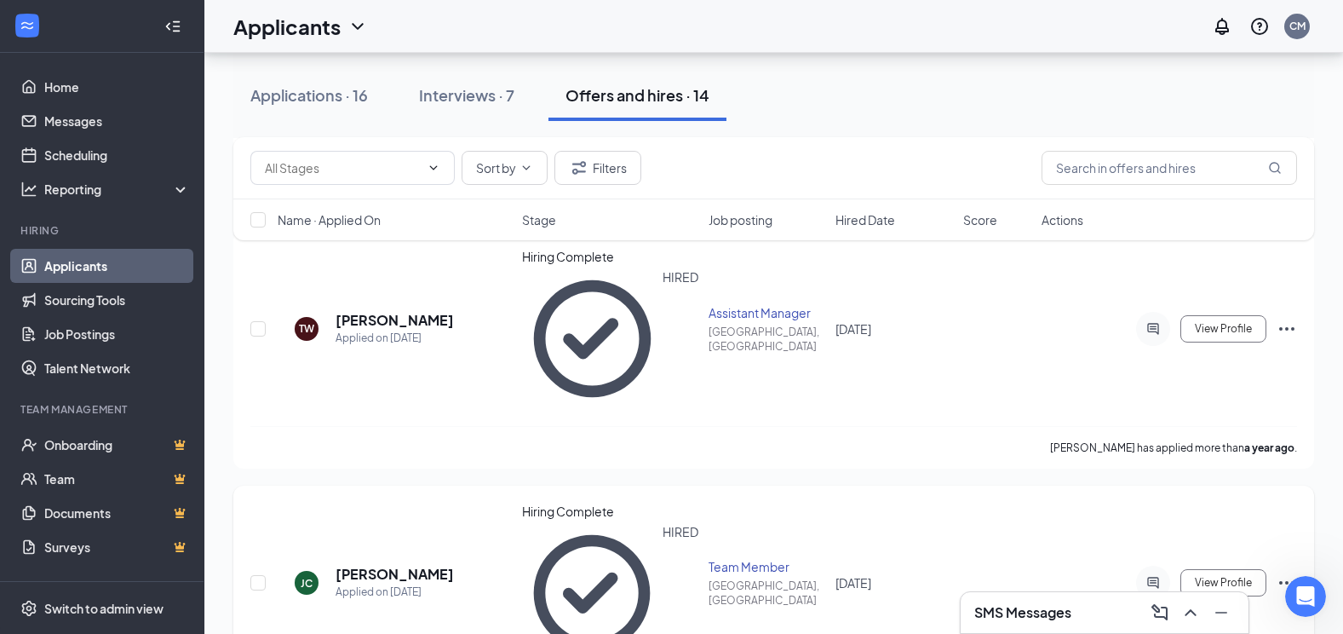
scroll to position [596, 0]
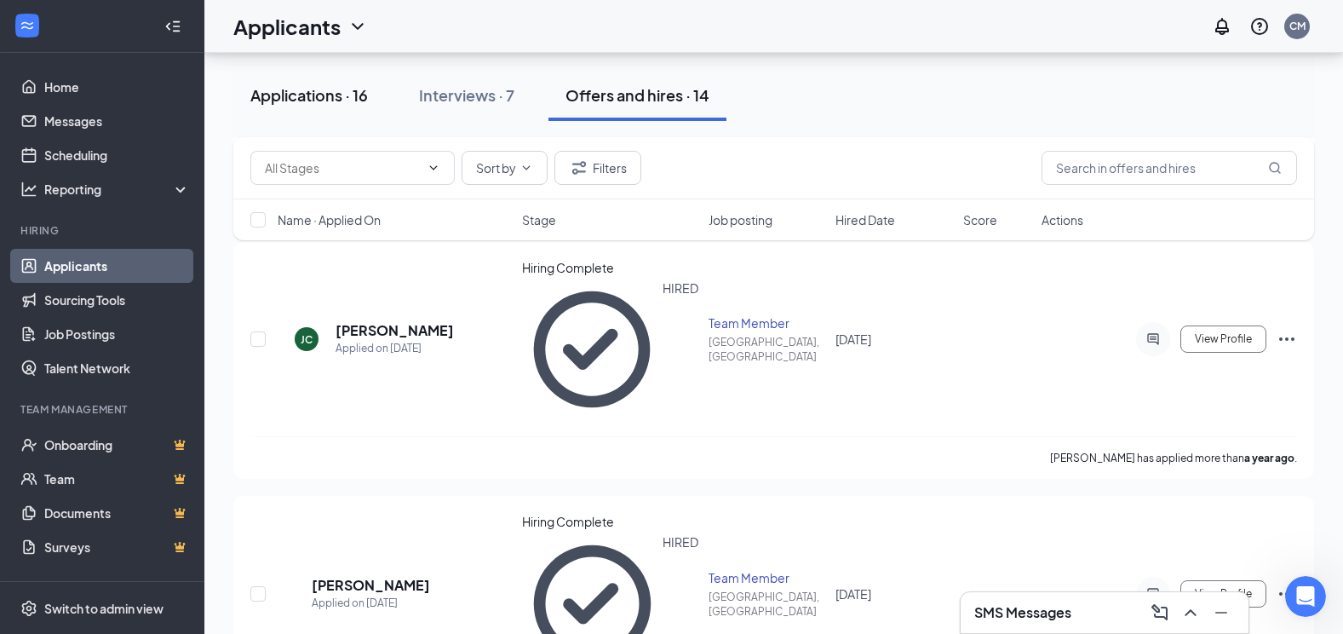
click at [345, 100] on div "Applications · 16" at bounding box center [309, 94] width 118 height 21
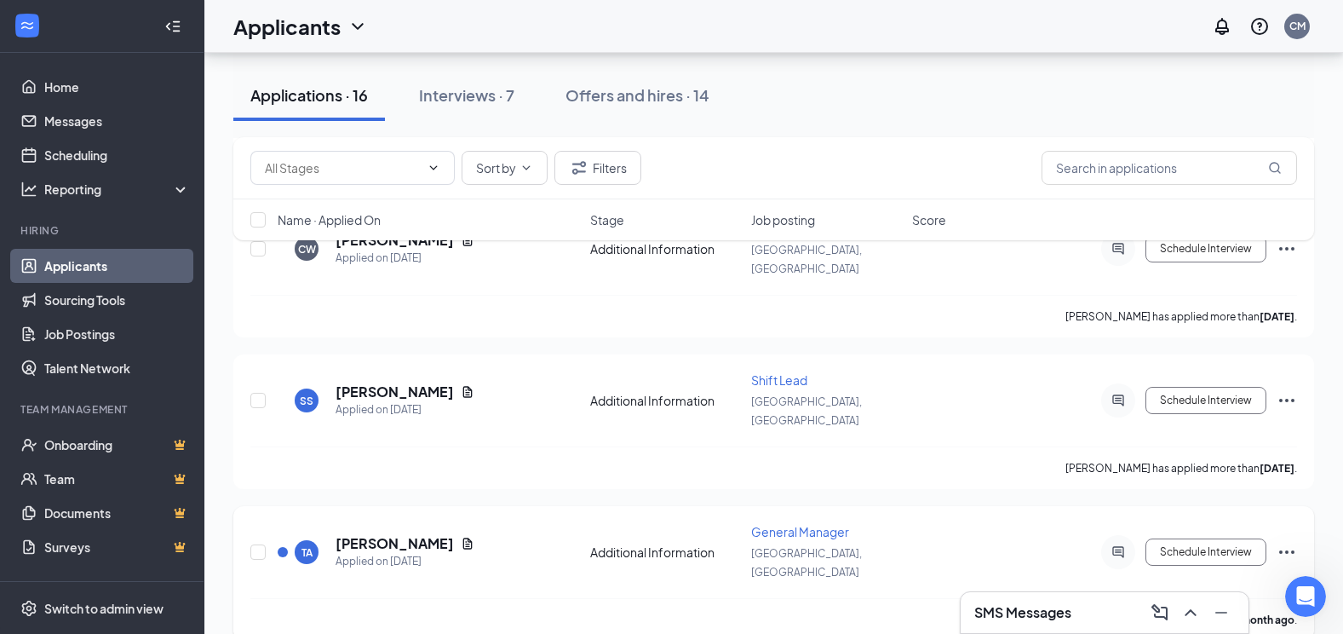
scroll to position [1825, 0]
